Goal: Task Accomplishment & Management: Complete application form

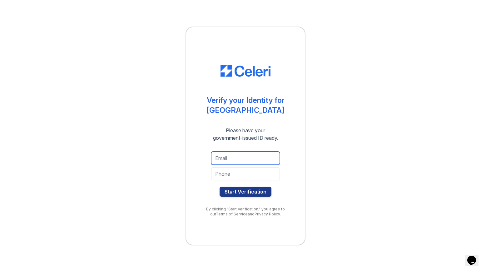
click at [249, 157] on input "email" at bounding box center [245, 157] width 69 height 13
type input "[EMAIL_ADDRESS][DOMAIN_NAME]"
click at [249, 176] on input "tel" at bounding box center [245, 173] width 69 height 13
type input "Xanxan"
click at [261, 160] on input "[EMAIL_ADDRESS][DOMAIN_NAME]" at bounding box center [245, 157] width 69 height 13
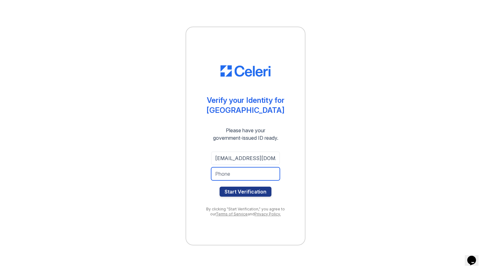
click at [226, 172] on input "tel" at bounding box center [245, 173] width 69 height 13
type input "4252733444"
click at [236, 193] on button "Start Verification" at bounding box center [246, 191] width 52 height 10
